Goal: Find specific page/section: Find specific page/section

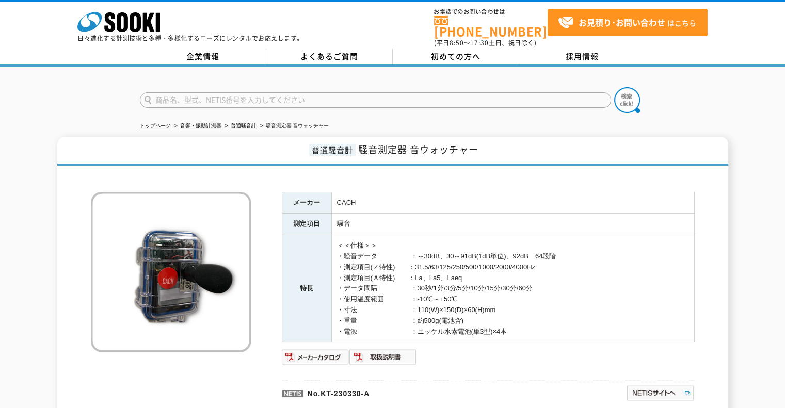
click at [223, 99] on input "text" at bounding box center [375, 99] width 471 height 15
type input "VM57"
click at [614, 87] on button at bounding box center [627, 100] width 26 height 26
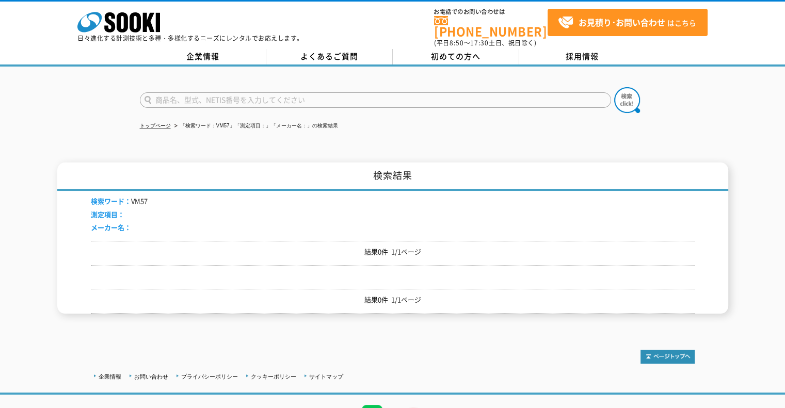
click at [181, 93] on input "text" at bounding box center [375, 99] width 471 height 15
type input "VM"
click at [614, 87] on button at bounding box center [627, 100] width 26 height 26
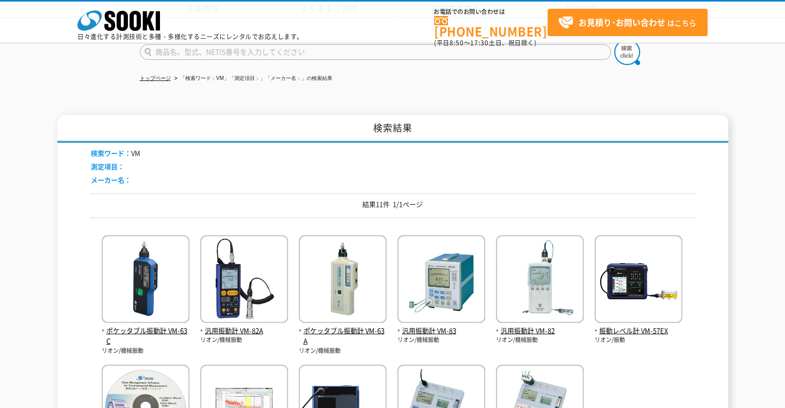
scroll to position [155, 0]
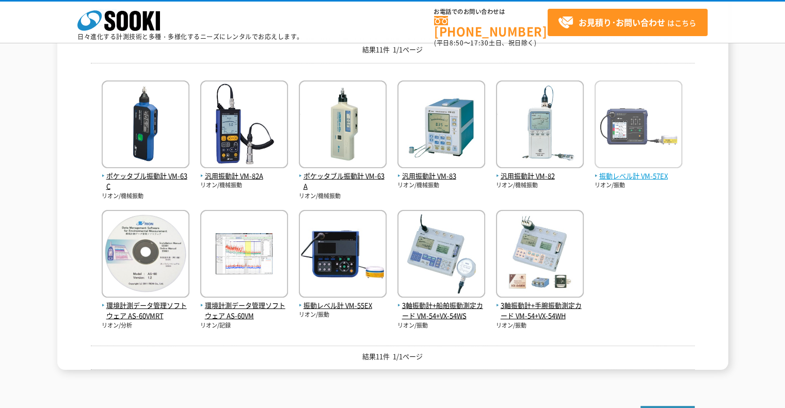
click at [617, 172] on span "振動レベル計 VM-57EX" at bounding box center [638, 176] width 88 height 11
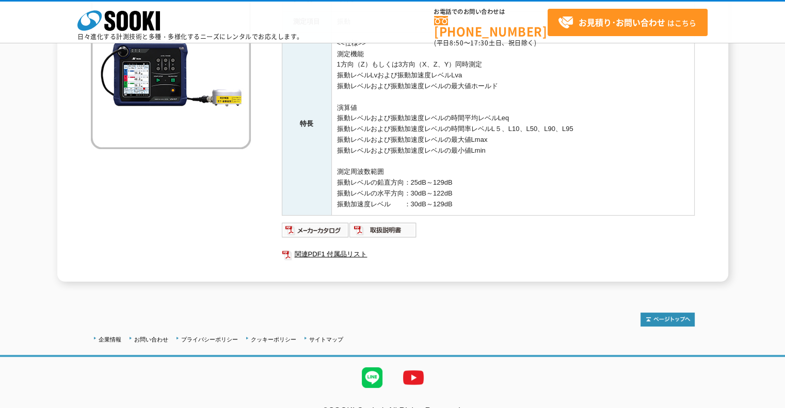
scroll to position [174, 0]
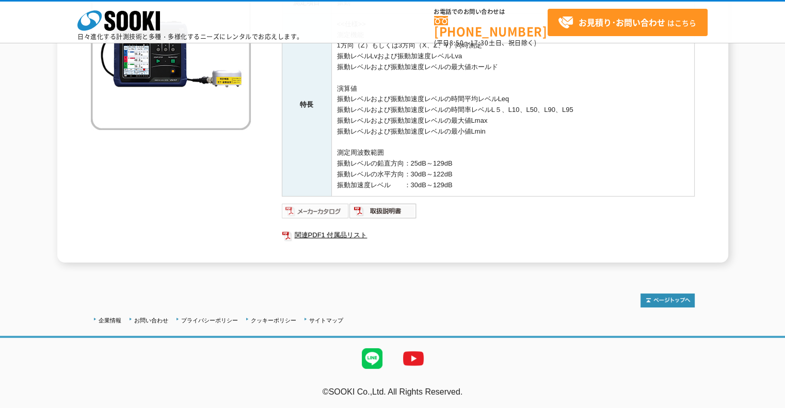
click at [315, 210] on img at bounding box center [316, 211] width 68 height 17
